Goal: Task Accomplishment & Management: Use online tool/utility

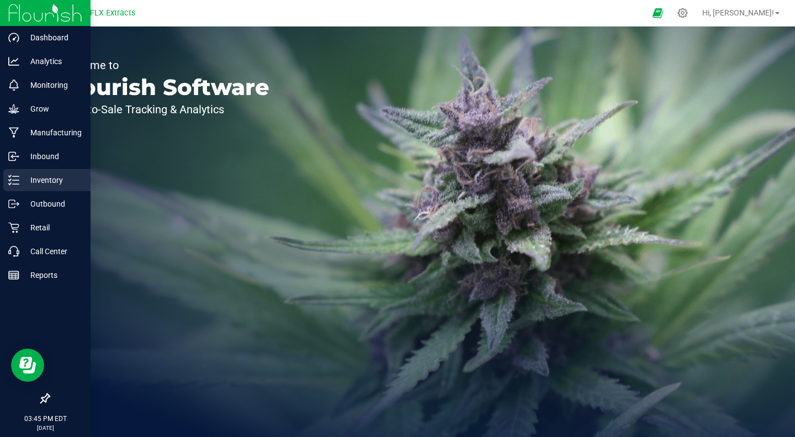
click at [68, 182] on p "Inventory" at bounding box center [52, 179] width 66 height 13
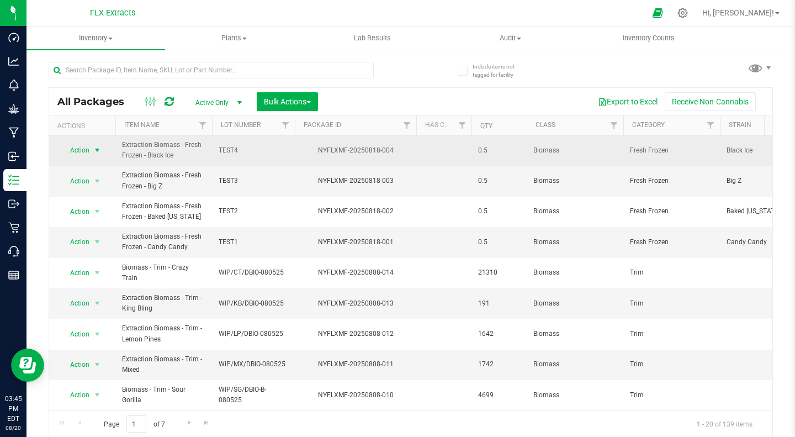
click at [96, 151] on span "select" at bounding box center [97, 150] width 9 height 9
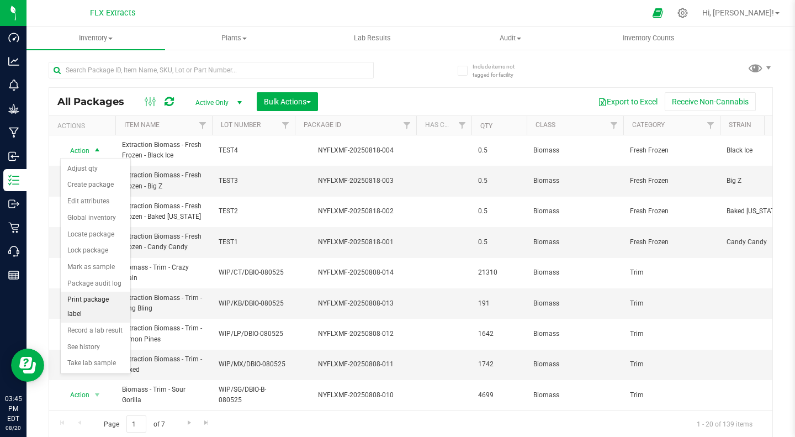
click at [108, 301] on li "Print package label" at bounding box center [96, 306] width 70 height 30
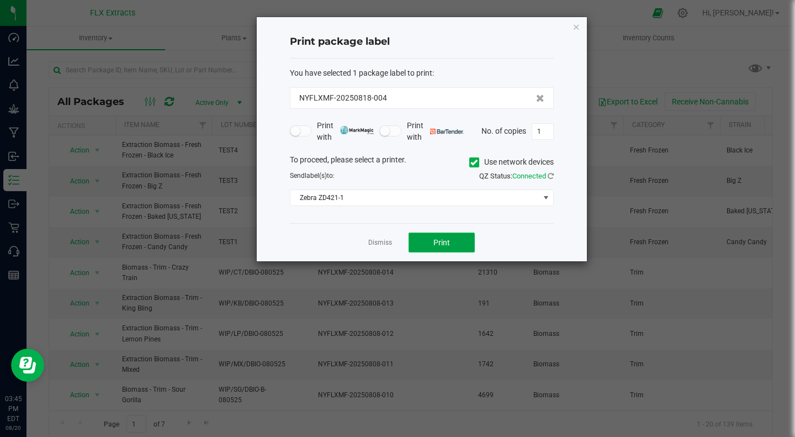
click at [436, 243] on span "Print" at bounding box center [441, 242] width 17 height 9
click at [375, 239] on link "Dismiss" at bounding box center [380, 242] width 24 height 9
